Goal: Task Accomplishment & Management: Manage account settings

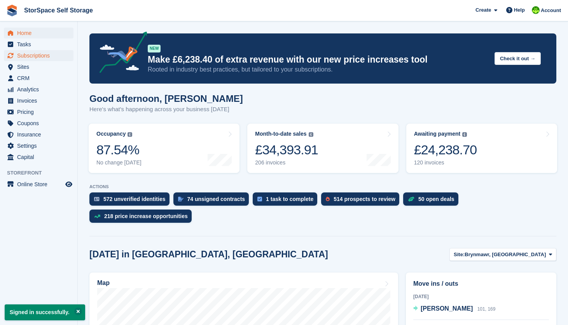
click at [37, 59] on span "Subscriptions" at bounding box center [40, 55] width 47 height 11
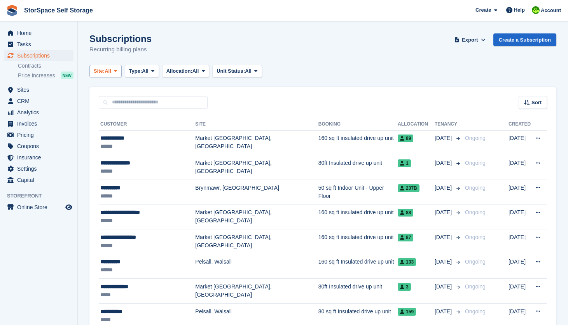
click at [117, 73] on icon at bounding box center [115, 70] width 3 height 5
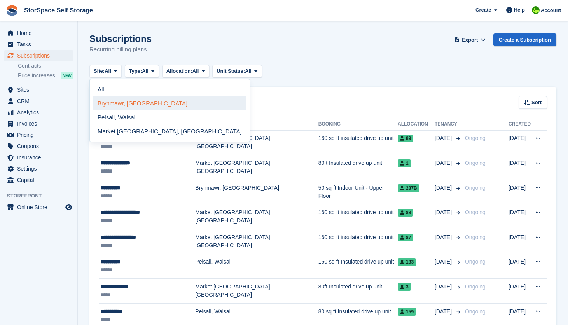
click at [122, 103] on link "Brynmawr, [GEOGRAPHIC_DATA]" at bounding box center [170, 103] width 154 height 14
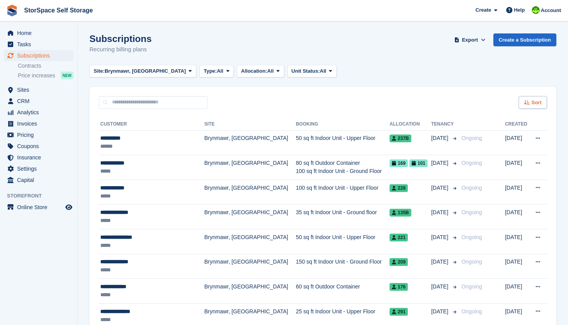
click at [533, 103] on span "Sort" at bounding box center [537, 103] width 10 height 8
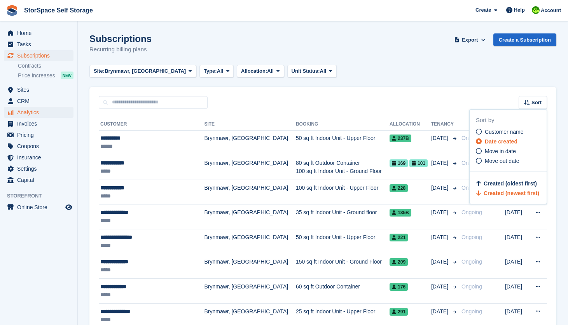
click at [42, 112] on span "Analytics" at bounding box center [40, 112] width 47 height 11
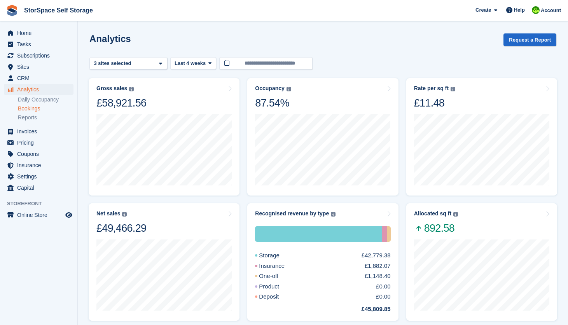
click at [34, 109] on link "Bookings" at bounding box center [46, 108] width 56 height 7
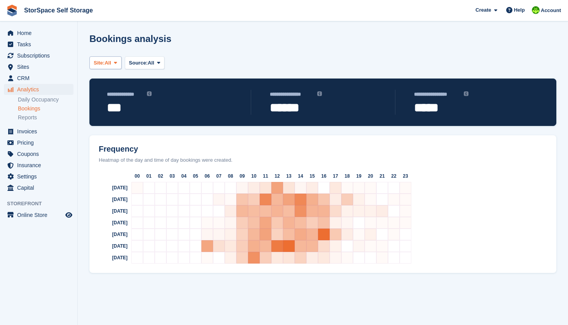
click at [122, 61] on button "Site: All" at bounding box center [105, 62] width 32 height 13
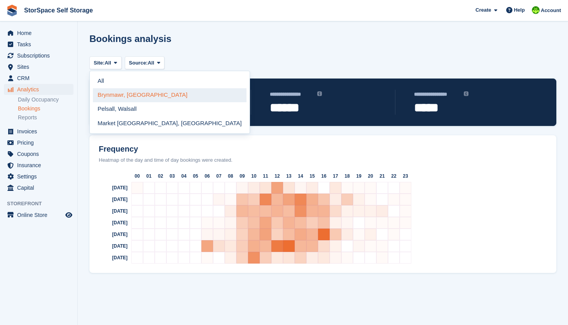
click at [137, 98] on link "Brynmawr, [GEOGRAPHIC_DATA]" at bounding box center [170, 95] width 154 height 14
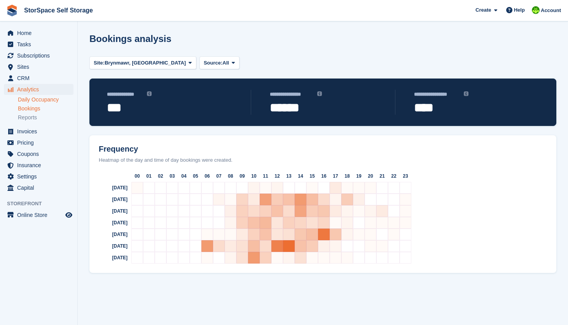
click at [36, 103] on link "Daily Occupancy" at bounding box center [46, 99] width 56 height 7
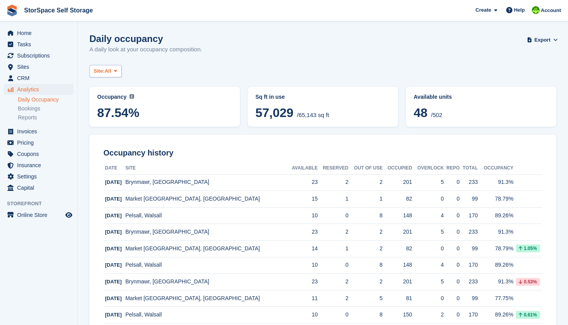
click at [119, 71] on span at bounding box center [115, 71] width 6 height 6
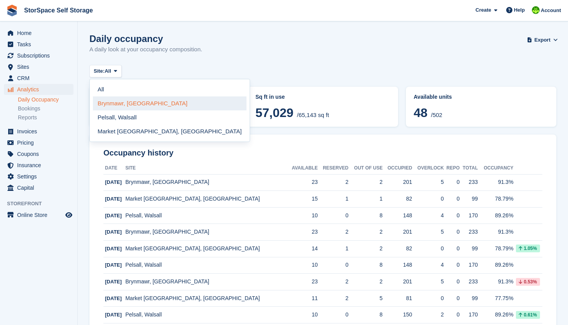
click at [123, 102] on link "Brynmawr, [GEOGRAPHIC_DATA]" at bounding box center [170, 103] width 154 height 14
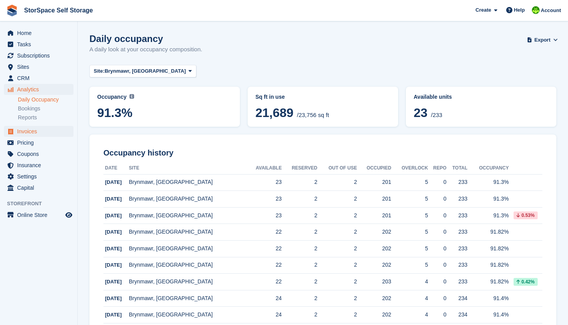
click at [32, 132] on span "Invoices" at bounding box center [40, 131] width 47 height 11
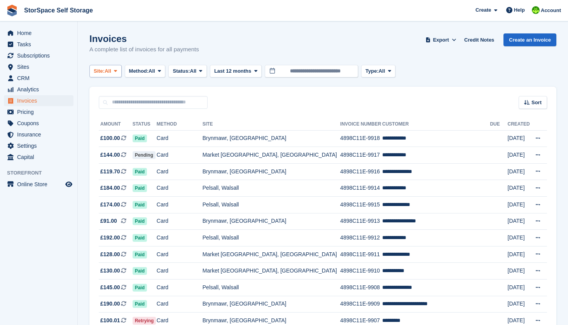
click at [119, 68] on span at bounding box center [115, 71] width 6 height 6
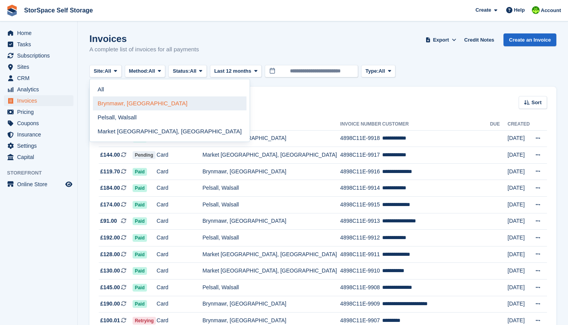
click at [125, 103] on link "Brynmawr, [GEOGRAPHIC_DATA]" at bounding box center [170, 103] width 154 height 14
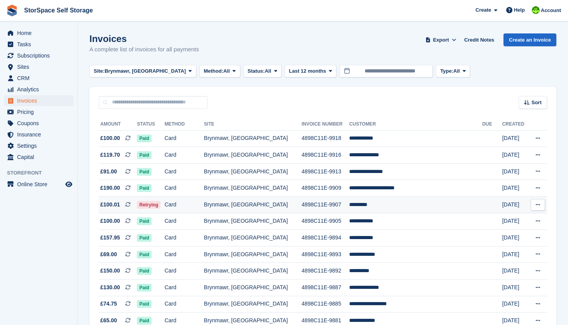
click at [204, 207] on td "Card" at bounding box center [184, 205] width 39 height 17
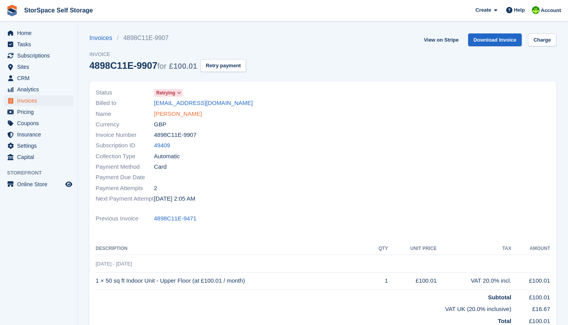
click at [168, 111] on link "[PERSON_NAME]" at bounding box center [178, 114] width 48 height 9
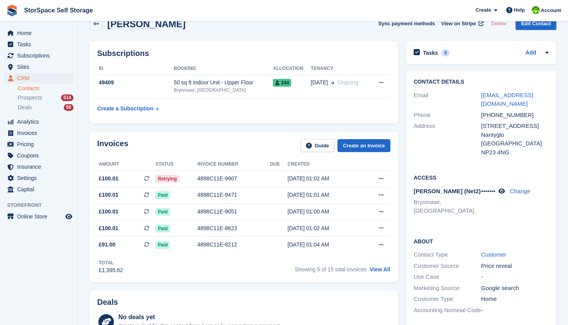
scroll to position [42, 0]
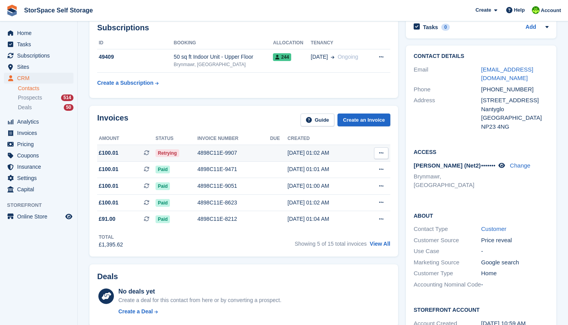
click at [277, 153] on td at bounding box center [279, 153] width 18 height 17
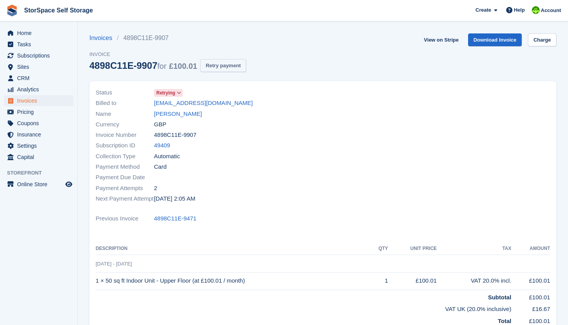
click at [237, 65] on button "Retry payment" at bounding box center [223, 65] width 46 height 13
